Goal: Transaction & Acquisition: Book appointment/travel/reservation

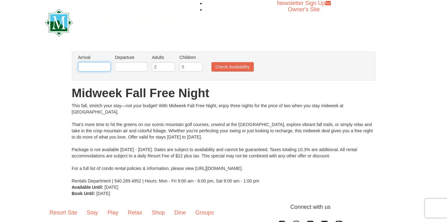
click at [100, 65] on input "text" at bounding box center [94, 66] width 33 height 9
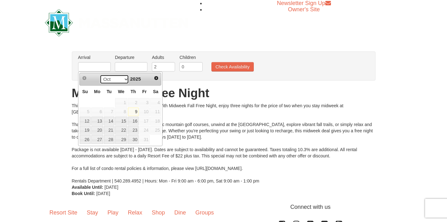
click at [125, 81] on select "Oct Nov Dec" at bounding box center [114, 79] width 29 height 9
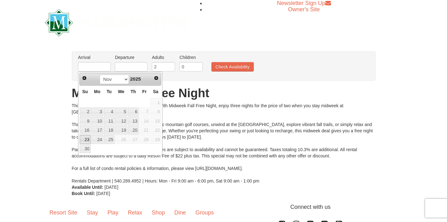
click at [87, 139] on link "23" at bounding box center [85, 139] width 11 height 9
type input "[DATE]"
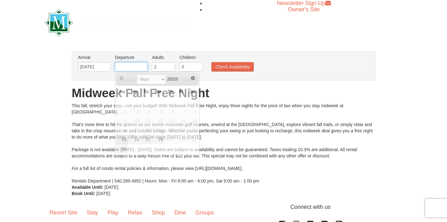
click at [142, 66] on input "text" at bounding box center [131, 66] width 33 height 9
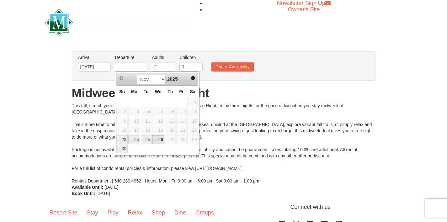
click at [160, 140] on link "26" at bounding box center [158, 139] width 12 height 9
type input "[DATE]"
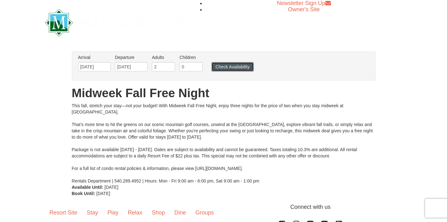
click at [233, 67] on button "Check Availability" at bounding box center [233, 66] width 42 height 9
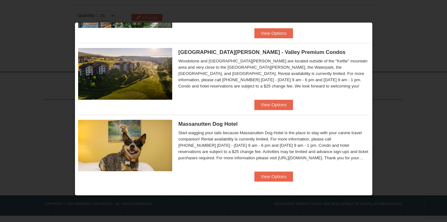
scroll to position [282, 0]
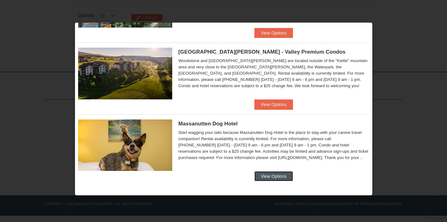
click at [265, 175] on button "View Options" at bounding box center [274, 176] width 38 height 10
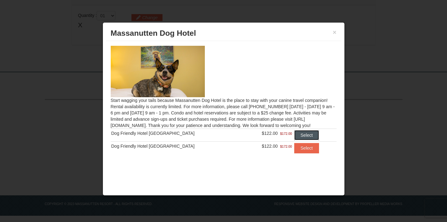
click at [304, 135] on button "Select" at bounding box center [306, 135] width 25 height 10
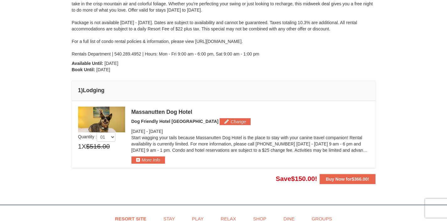
scroll to position [110, 0]
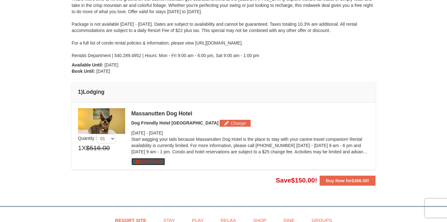
click at [156, 162] on button "More Info" at bounding box center [148, 161] width 34 height 7
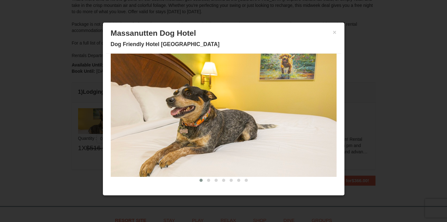
scroll to position [2, 0]
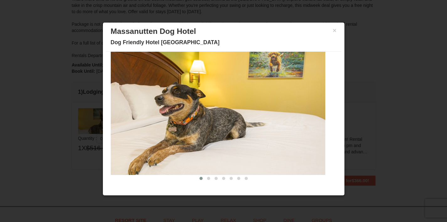
drag, startPoint x: 292, startPoint y: 125, endPoint x: 265, endPoint y: 125, distance: 26.7
click at [267, 125] on img at bounding box center [212, 113] width 226 height 124
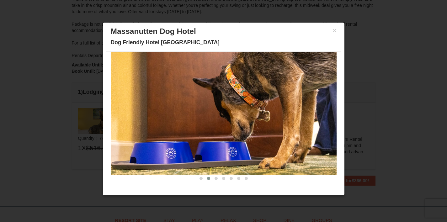
click at [265, 125] on img at bounding box center [224, 113] width 226 height 124
click at [319, 108] on img at bounding box center [224, 113] width 226 height 124
click at [290, 114] on img at bounding box center [224, 113] width 226 height 124
click at [212, 176] on button at bounding box center [216, 178] width 8 height 6
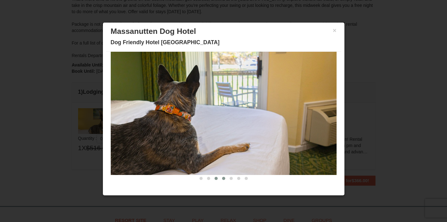
click at [222, 179] on span at bounding box center [223, 178] width 3 height 3
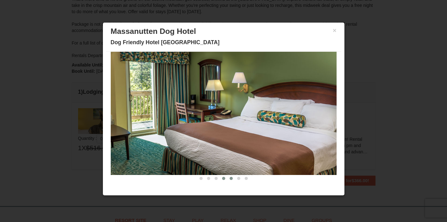
click at [230, 178] on span at bounding box center [231, 178] width 3 height 3
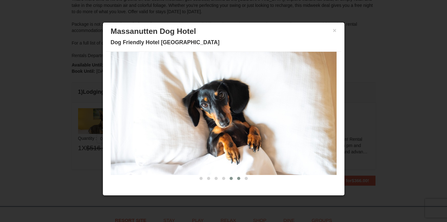
click at [237, 178] on span at bounding box center [238, 178] width 3 height 3
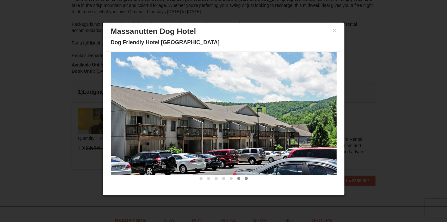
click at [243, 178] on button at bounding box center [247, 178] width 8 height 6
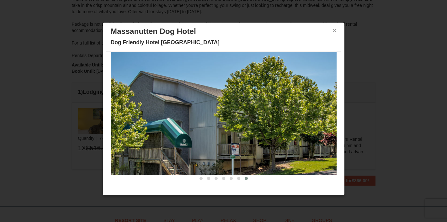
click at [333, 31] on button "×" at bounding box center [335, 30] width 4 height 6
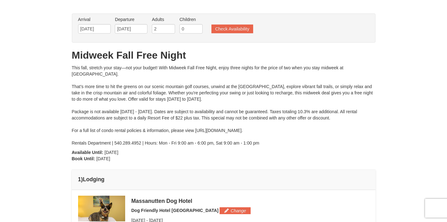
scroll to position [0, 0]
